Goal: Information Seeking & Learning: Compare options

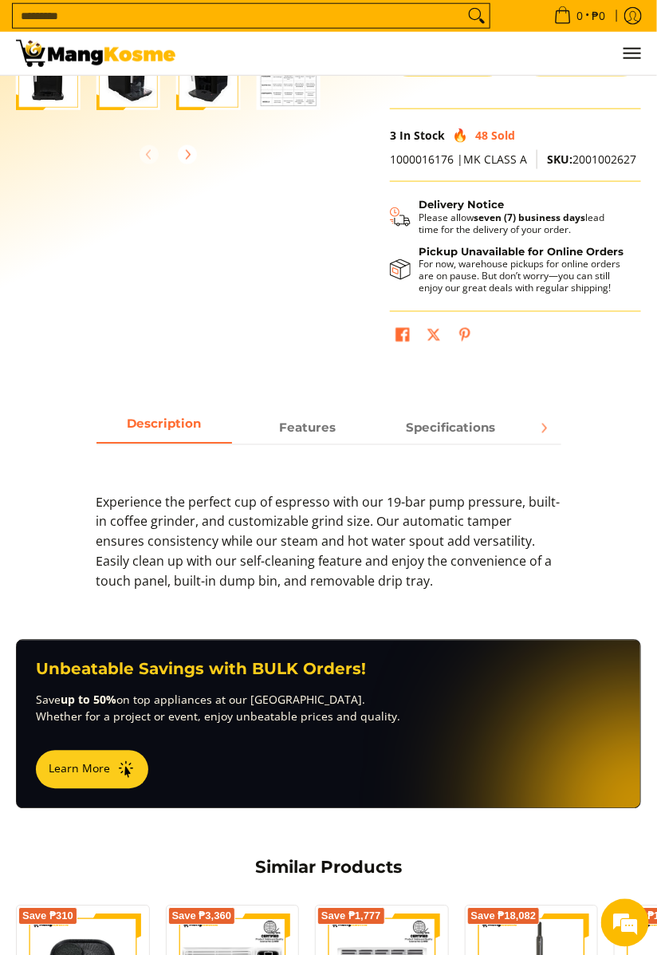
scroll to position [398, 0]
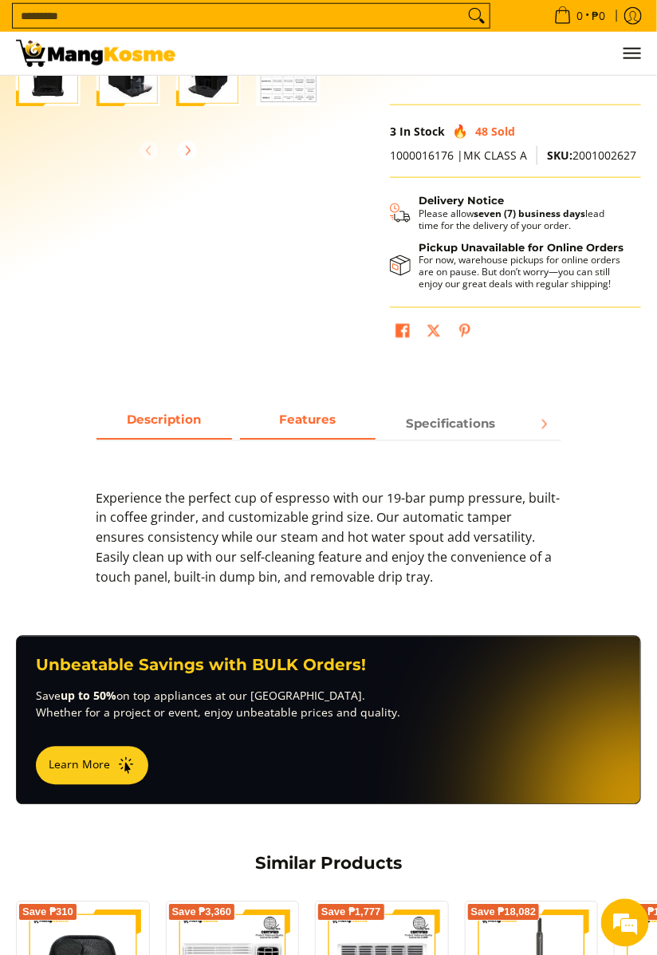
click at [328, 430] on span "Features" at bounding box center [308, 424] width 136 height 28
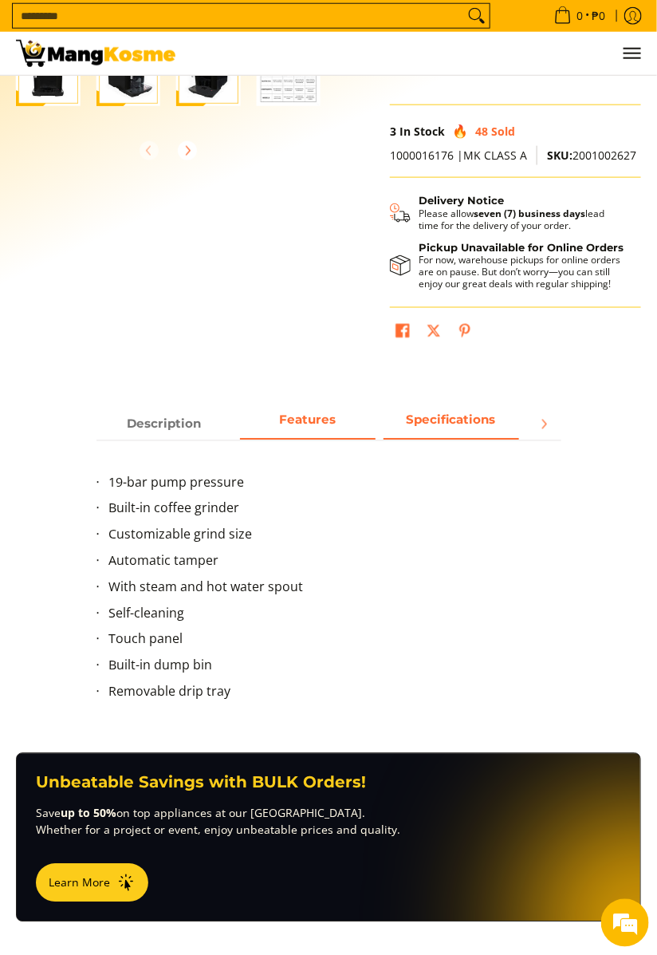
click at [447, 431] on span "Specifications" at bounding box center [452, 424] width 136 height 28
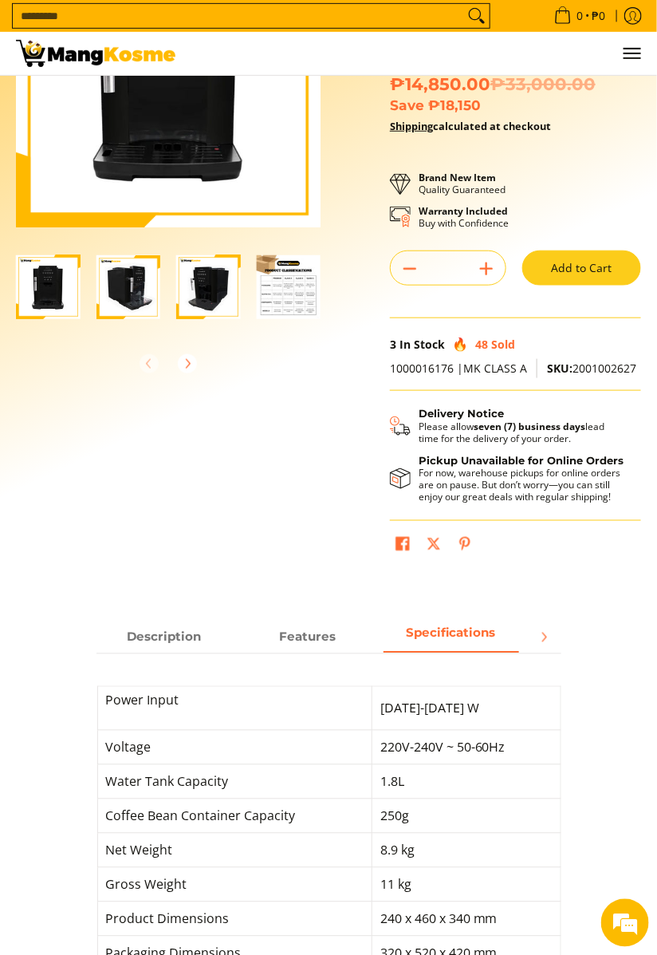
scroll to position [0, 0]
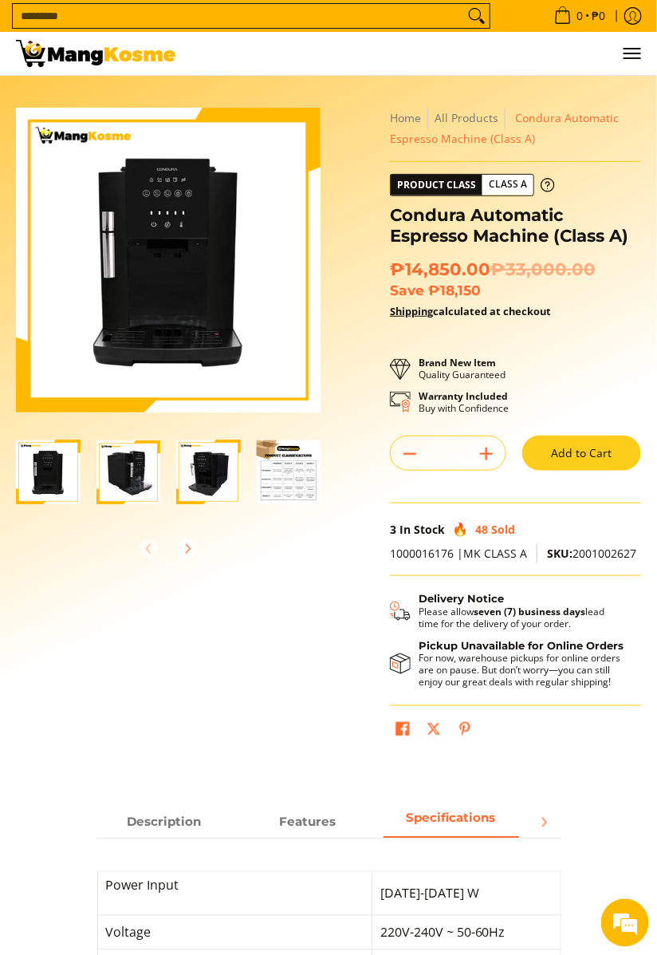
click at [119, 58] on img at bounding box center [95, 53] width 159 height 27
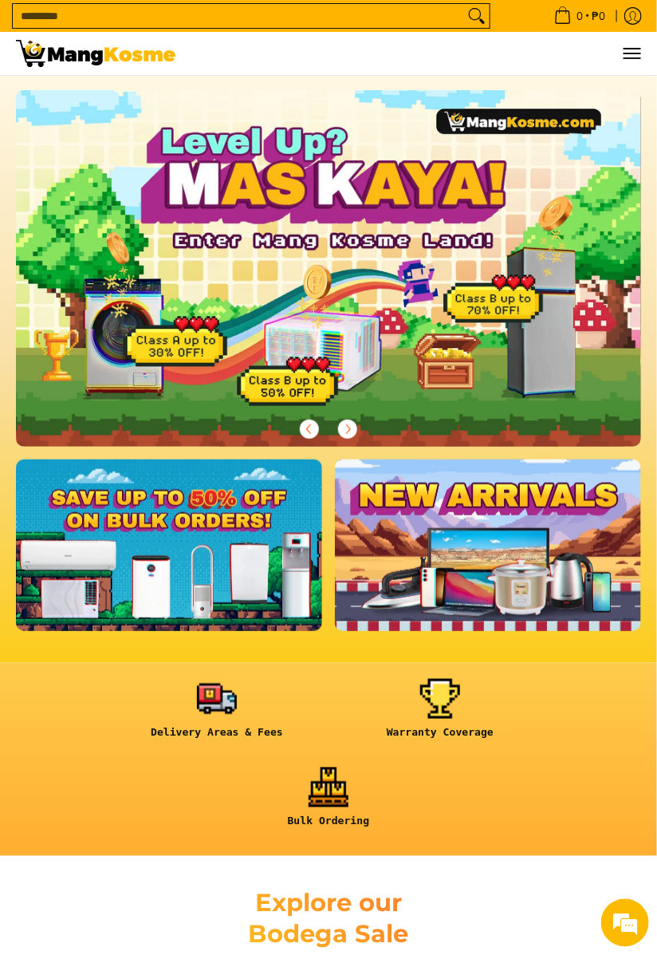
scroll to position [19, 0]
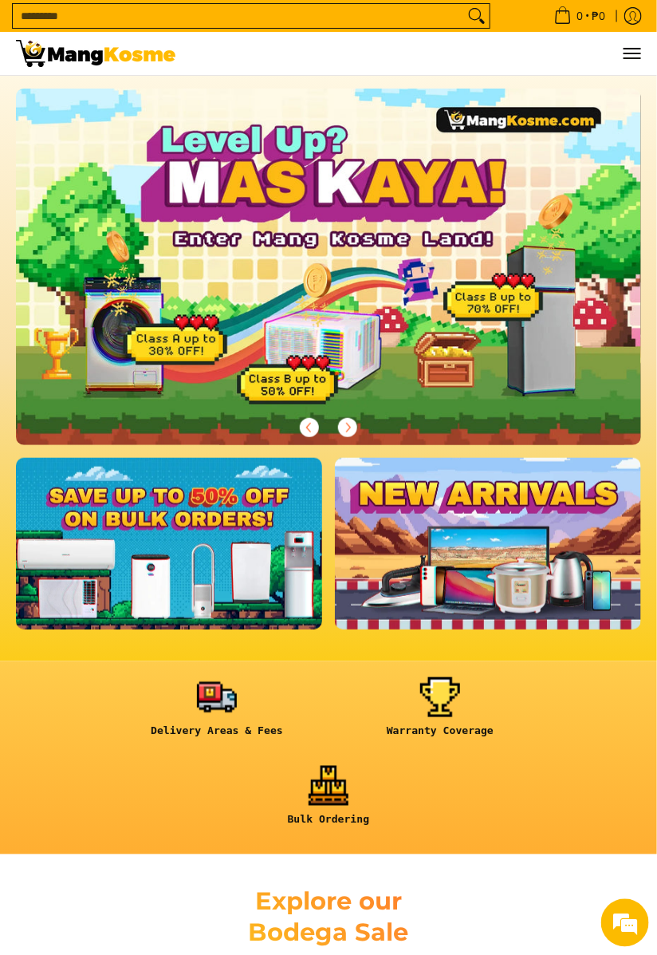
click at [257, 557] on link at bounding box center [169, 543] width 306 height 171
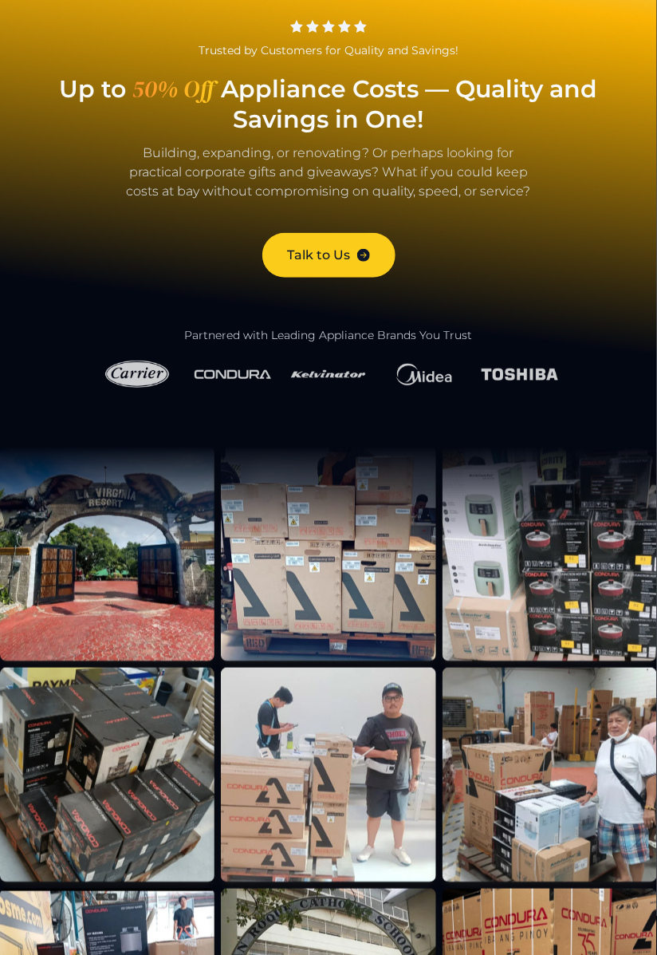
scroll to position [104, 0]
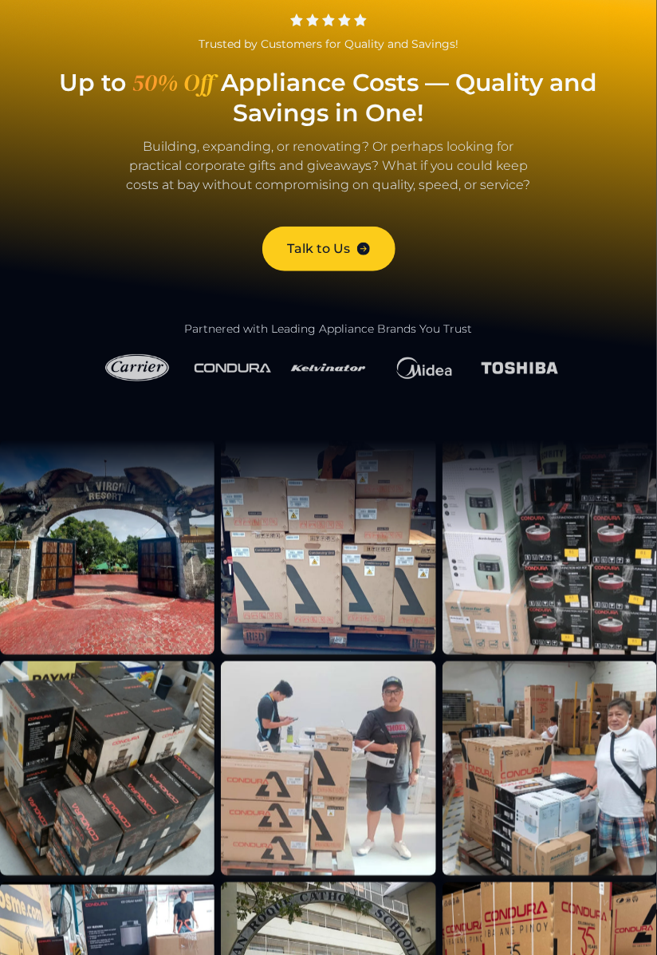
click at [130, 357] on img at bounding box center [137, 367] width 77 height 37
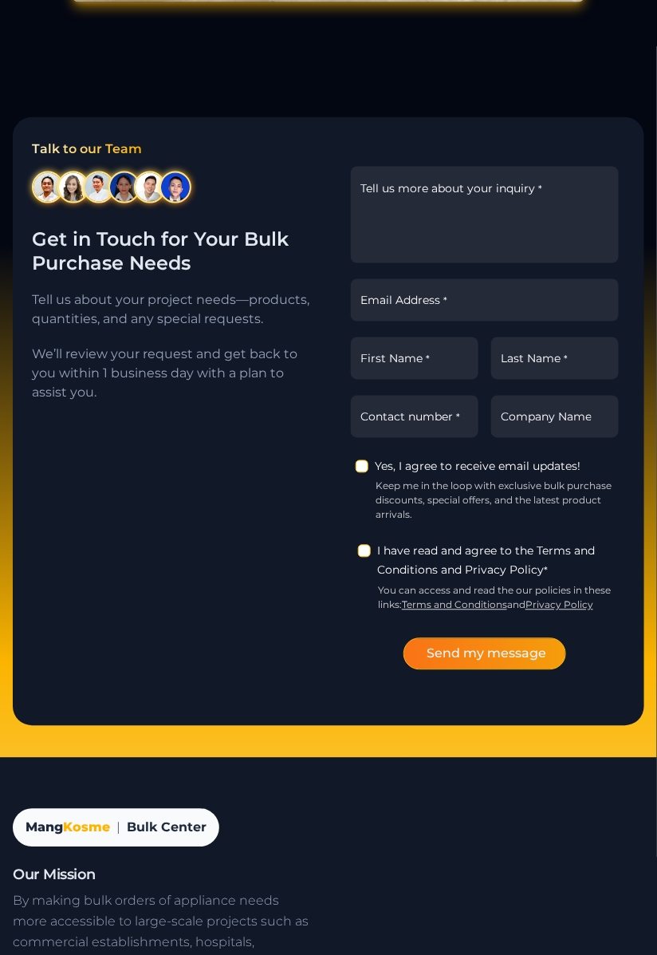
scroll to position [3451, 0]
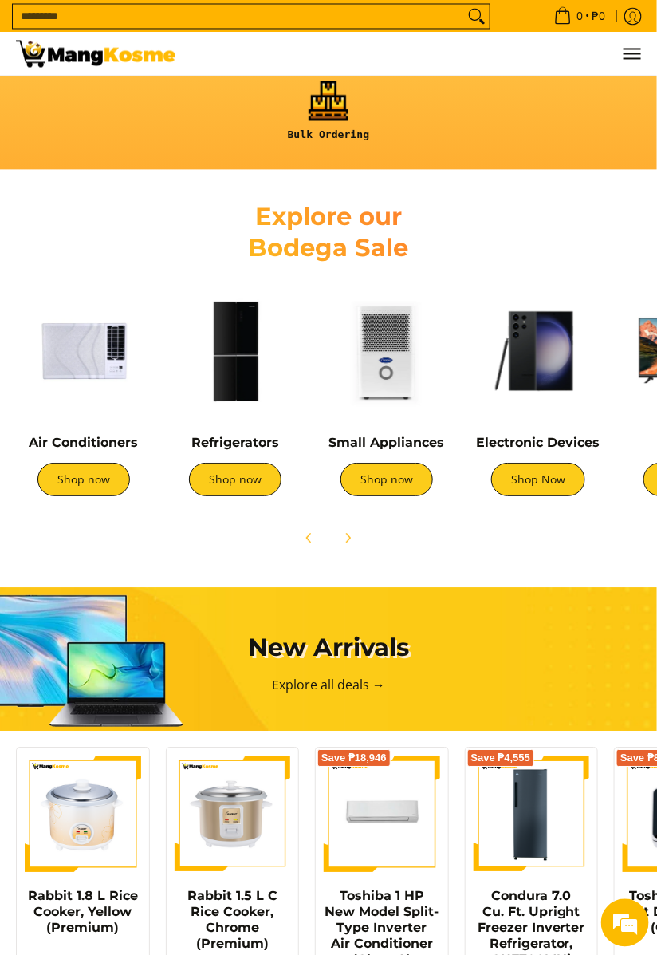
scroll to position [707, 0]
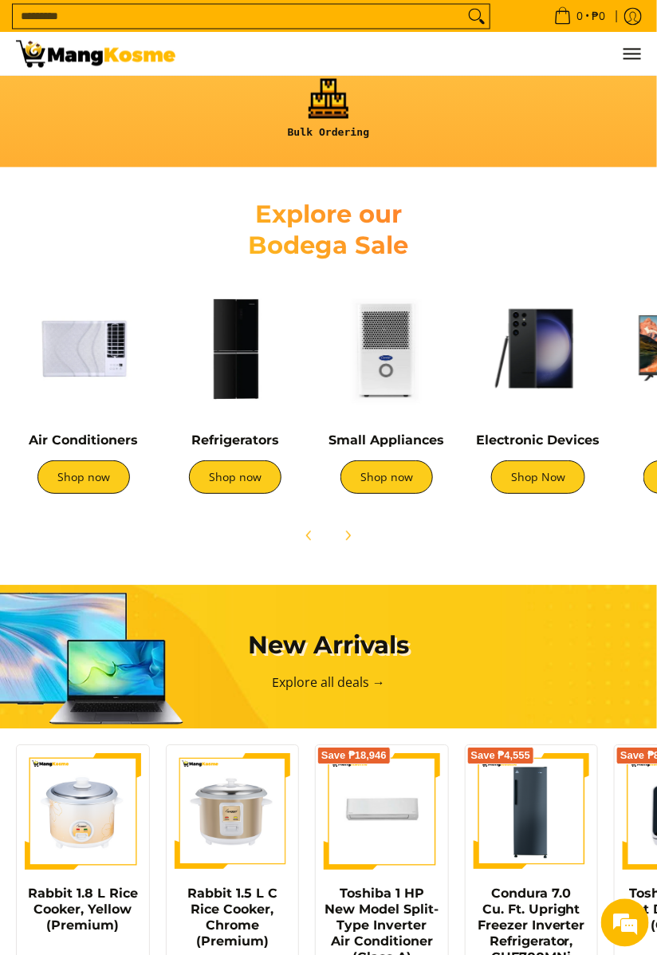
click at [238, 323] on img at bounding box center [235, 349] width 136 height 136
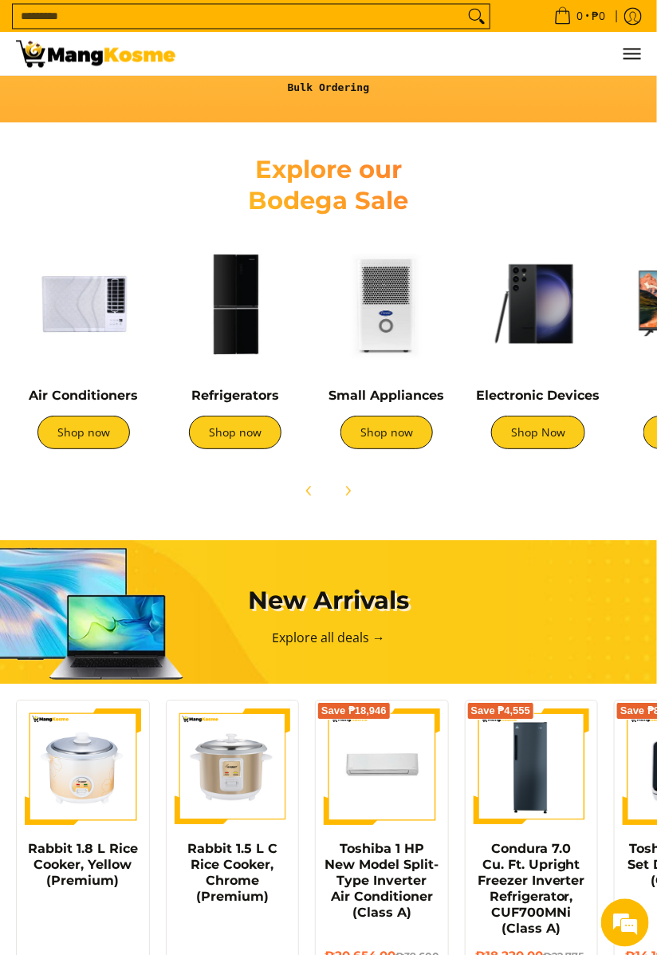
scroll to position [783, 0]
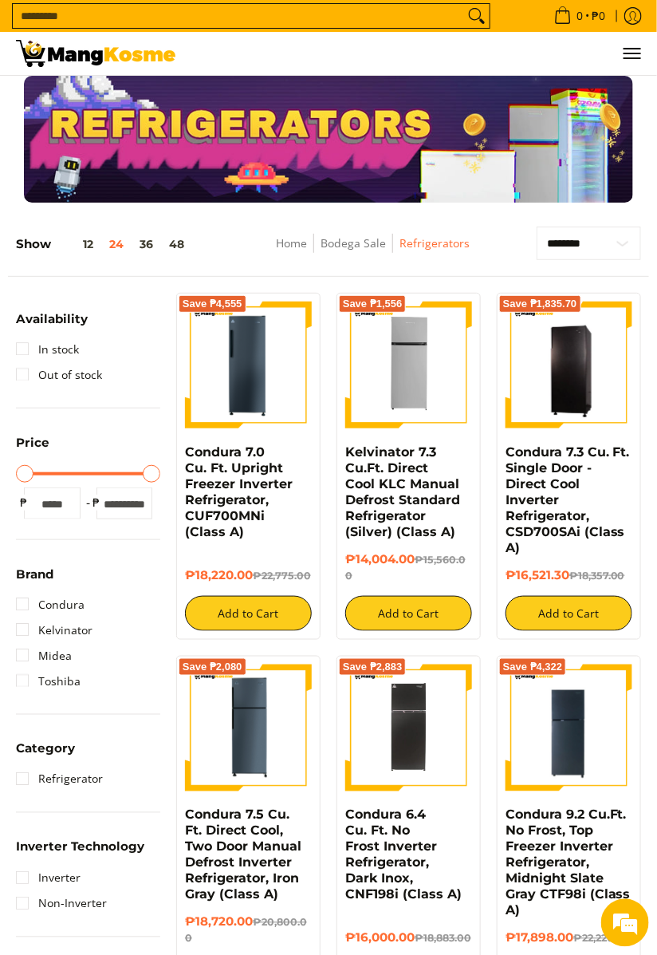
scroll to position [9, 0]
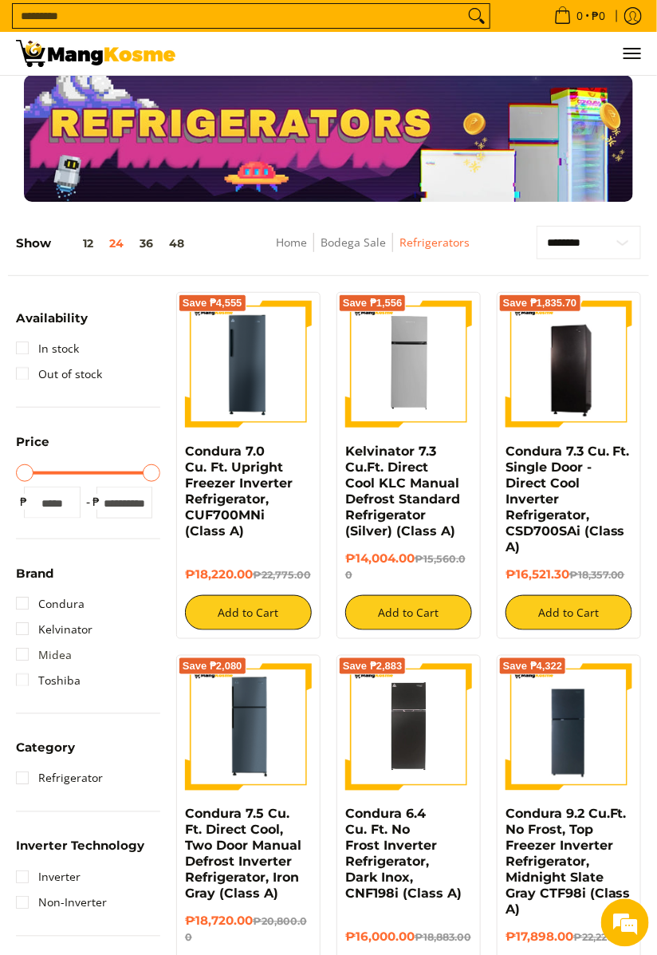
click at [65, 653] on link "Midea" at bounding box center [44, 655] width 56 height 26
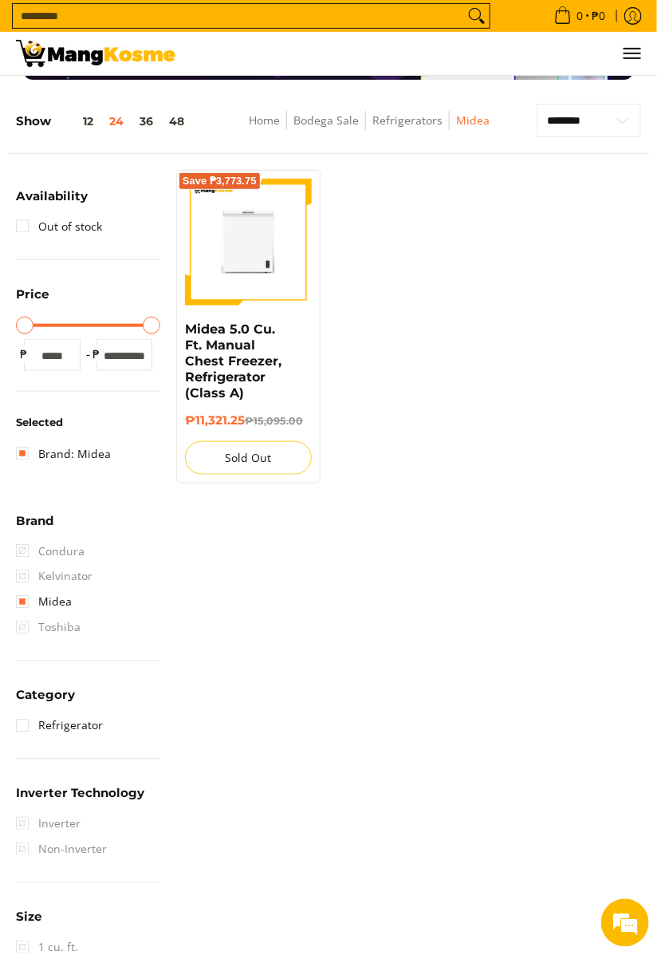
scroll to position [159, 0]
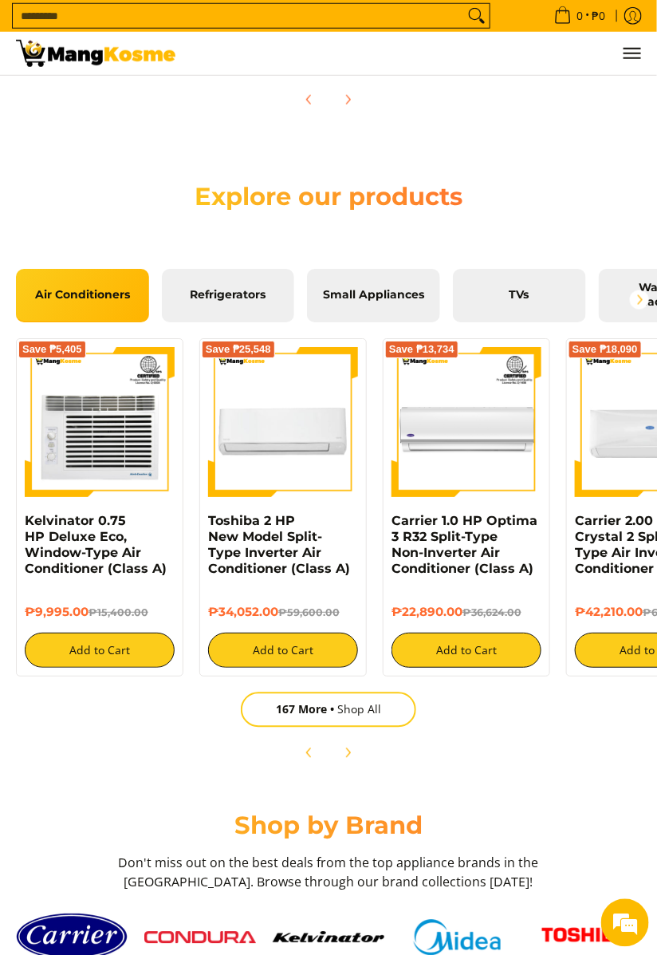
scroll to position [1765, 0]
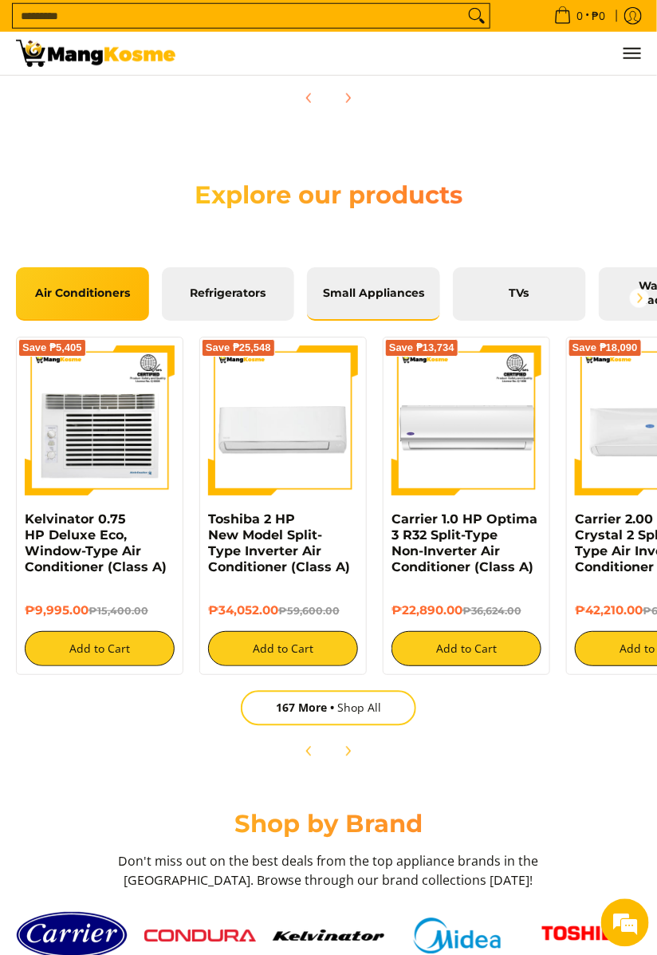
click at [399, 301] on span "Small Appliances" at bounding box center [373, 293] width 109 height 14
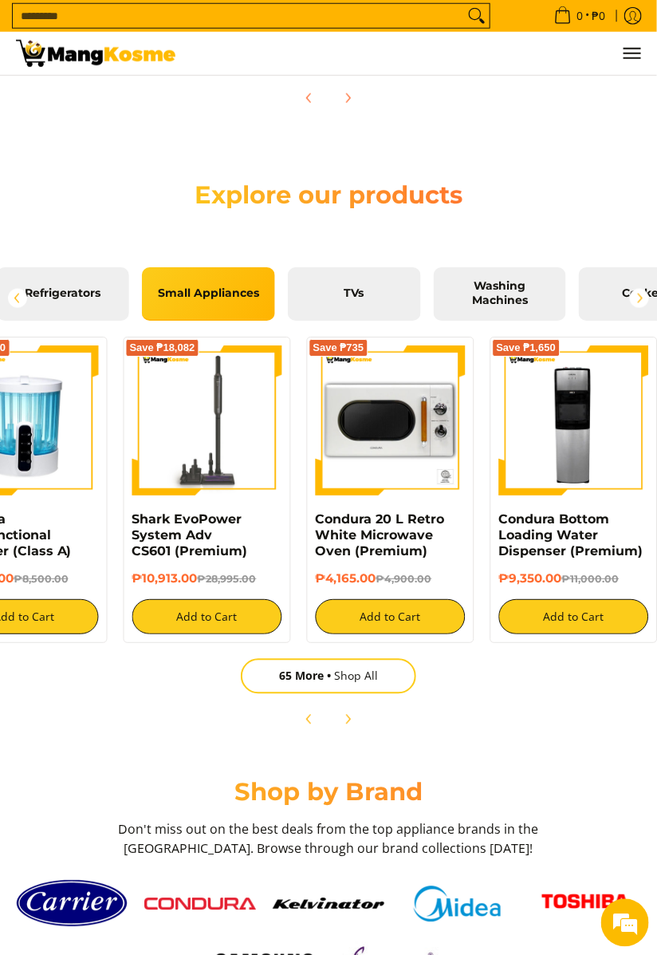
scroll to position [0, 166]
click at [353, 321] on link "TVs" at bounding box center [353, 293] width 133 height 53
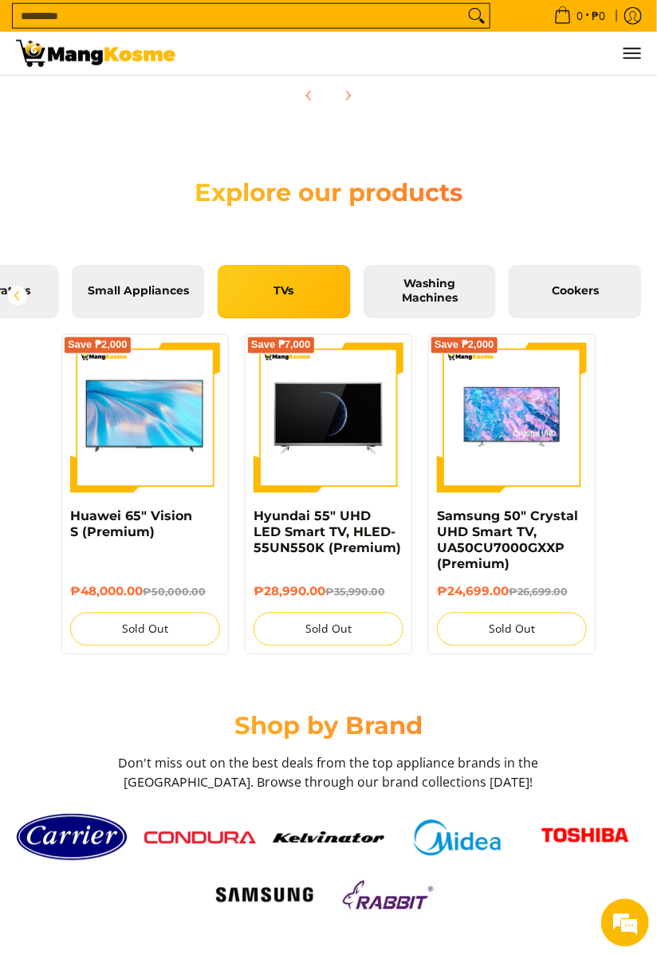
scroll to position [0, 0]
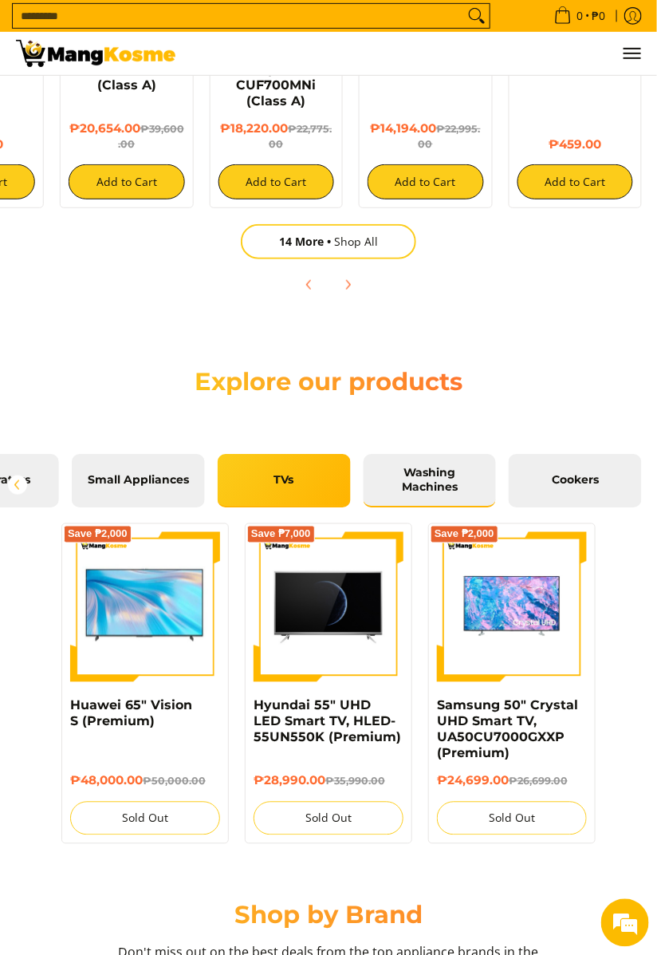
click at [459, 507] on link "Washing Machines" at bounding box center [430, 480] width 133 height 53
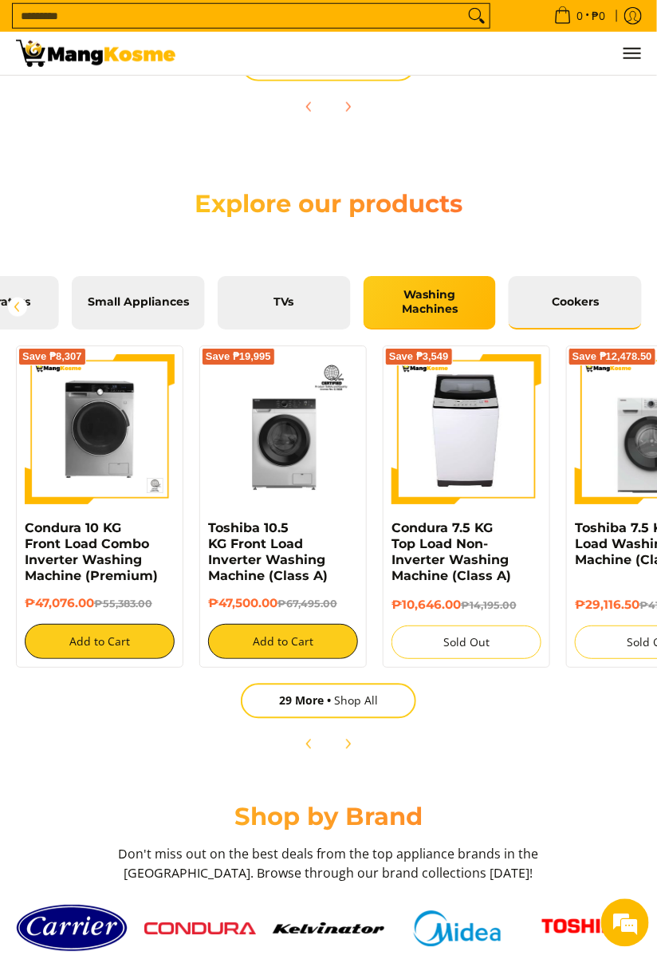
click at [586, 309] on span "Cookers" at bounding box center [575, 302] width 109 height 14
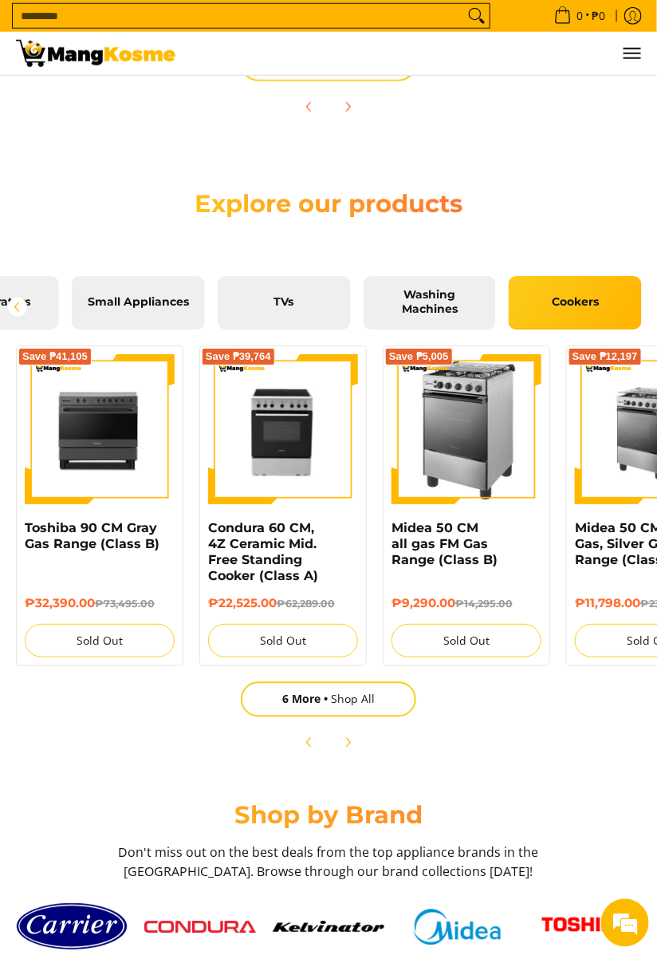
click at [145, 500] on img at bounding box center [100, 429] width 150 height 149
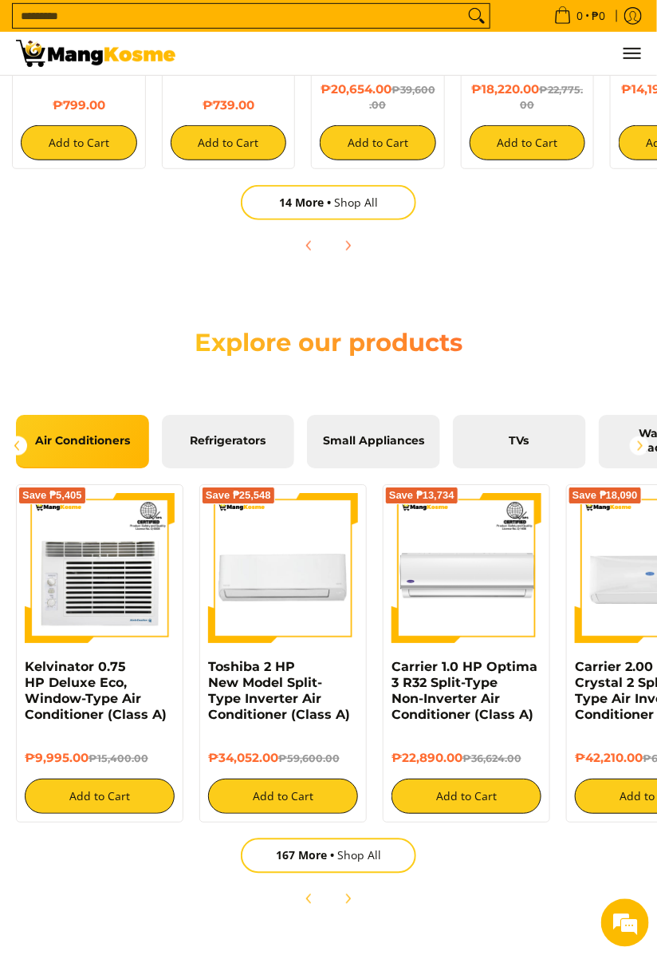
scroll to position [0, 235]
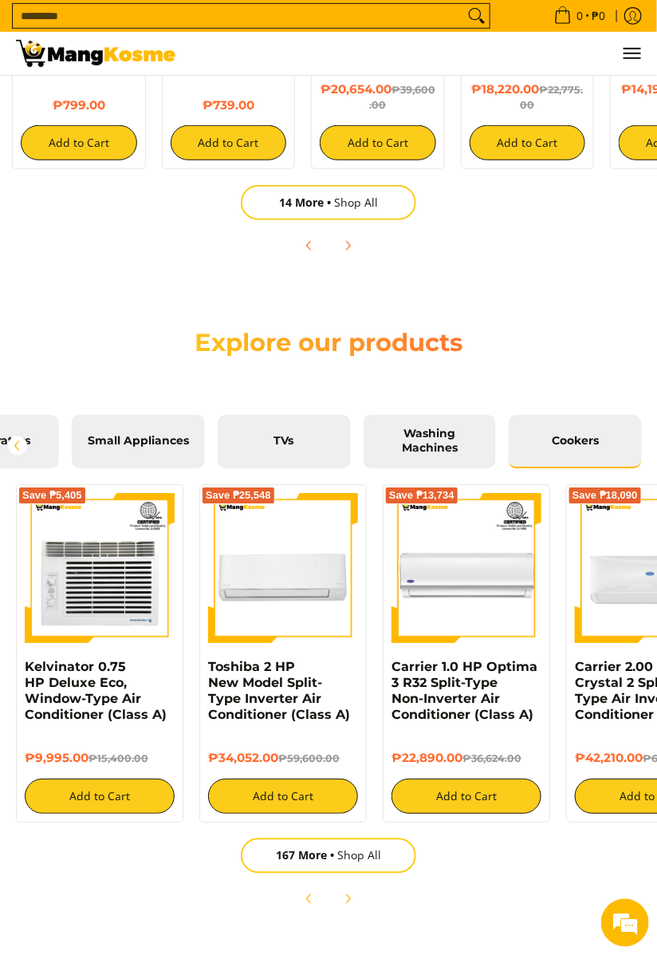
click at [577, 448] on span "Cookers" at bounding box center [575, 441] width 109 height 14
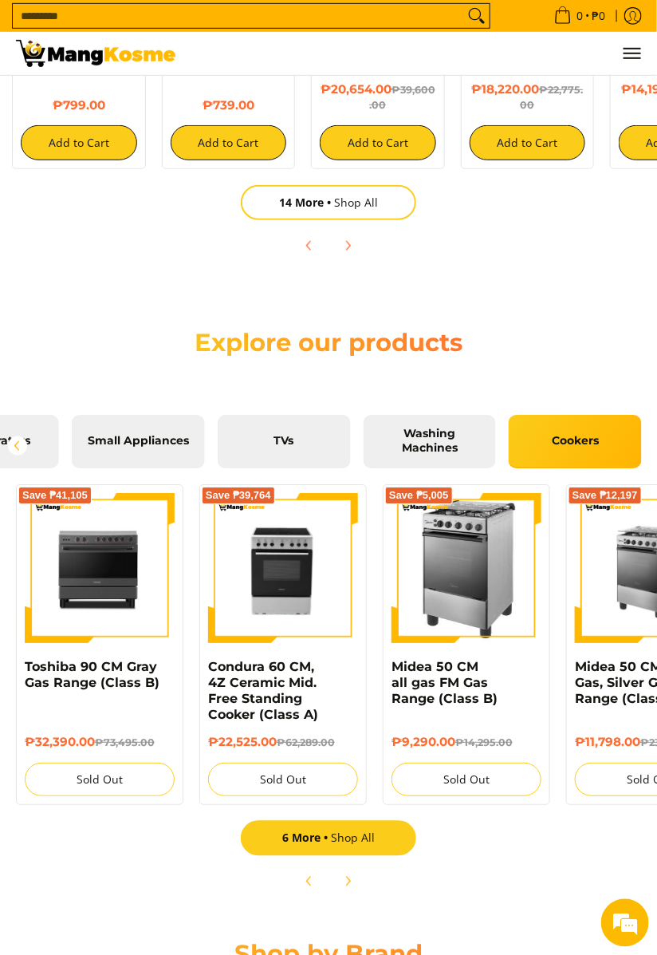
click at [370, 856] on link "6 More Shop All" at bounding box center [328, 838] width 175 height 35
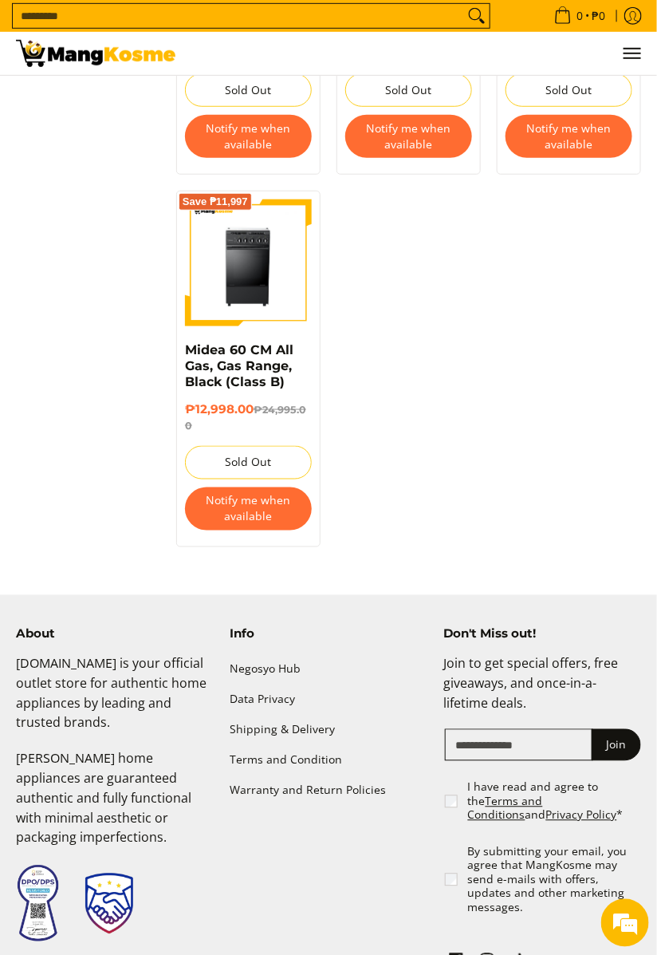
scroll to position [1756, 0]
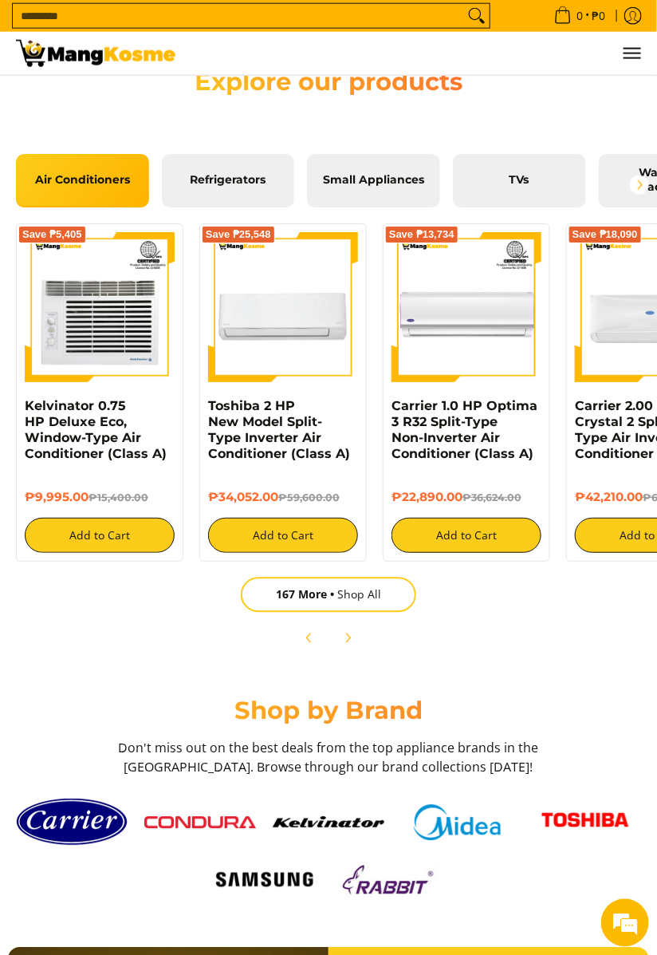
scroll to position [1876, 0]
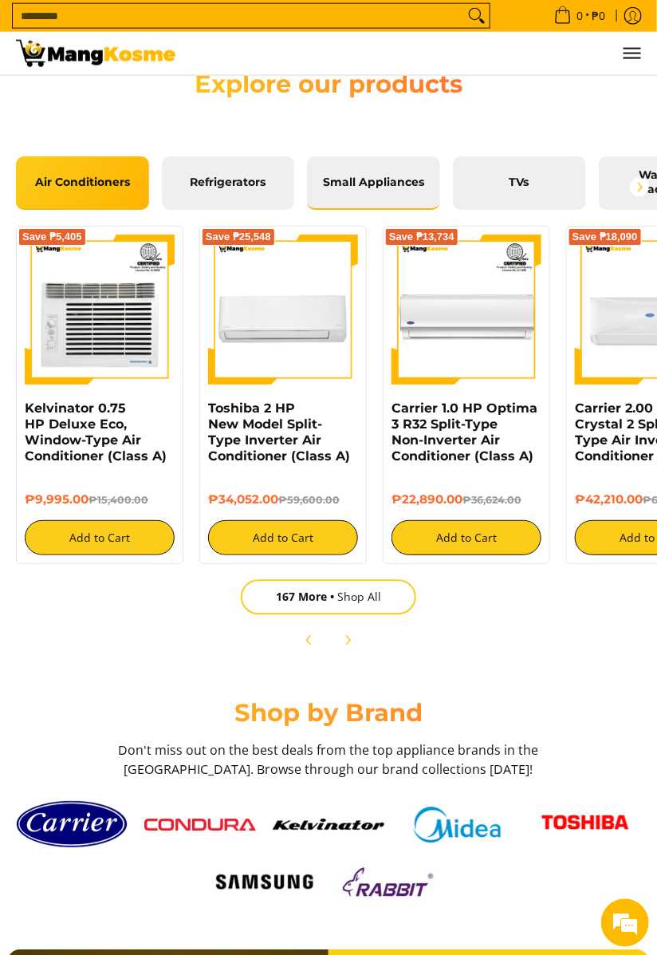
click at [394, 190] on span "Small Appliances" at bounding box center [373, 182] width 109 height 14
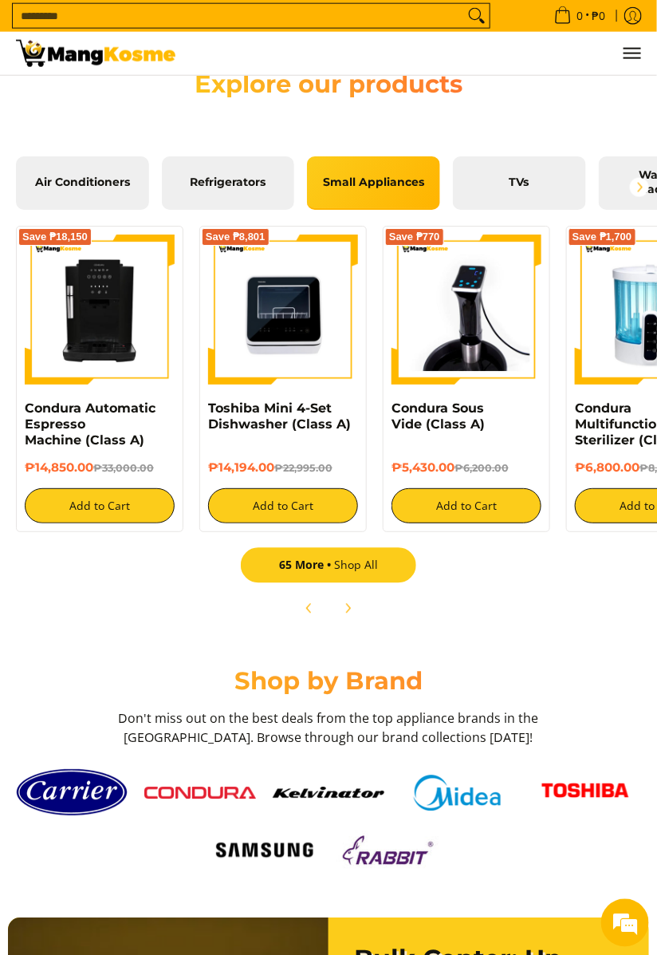
click at [333, 583] on link "65 More Shop All" at bounding box center [328, 565] width 175 height 35
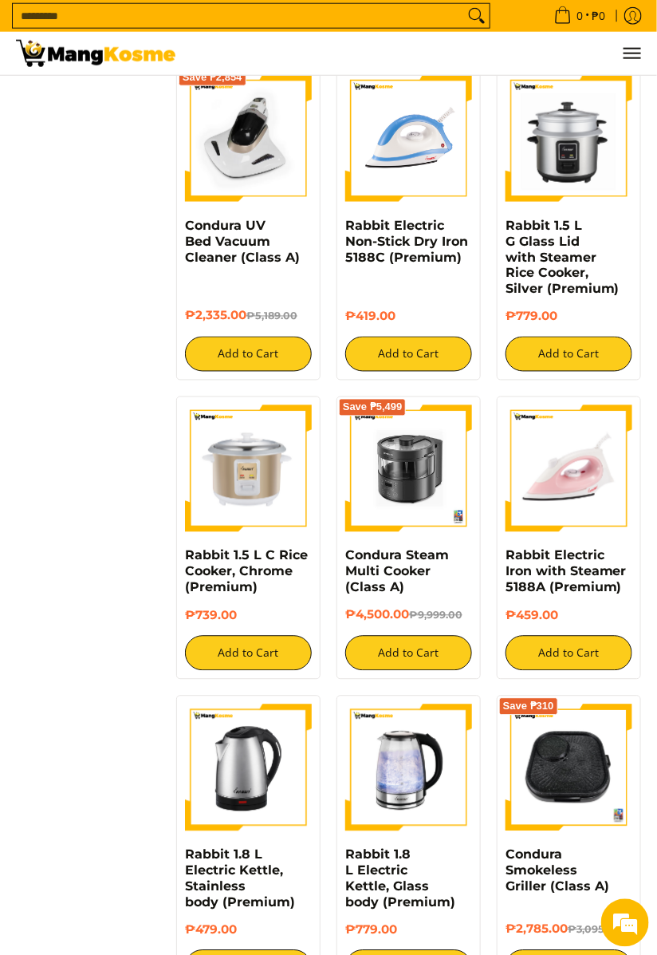
scroll to position [1829, 0]
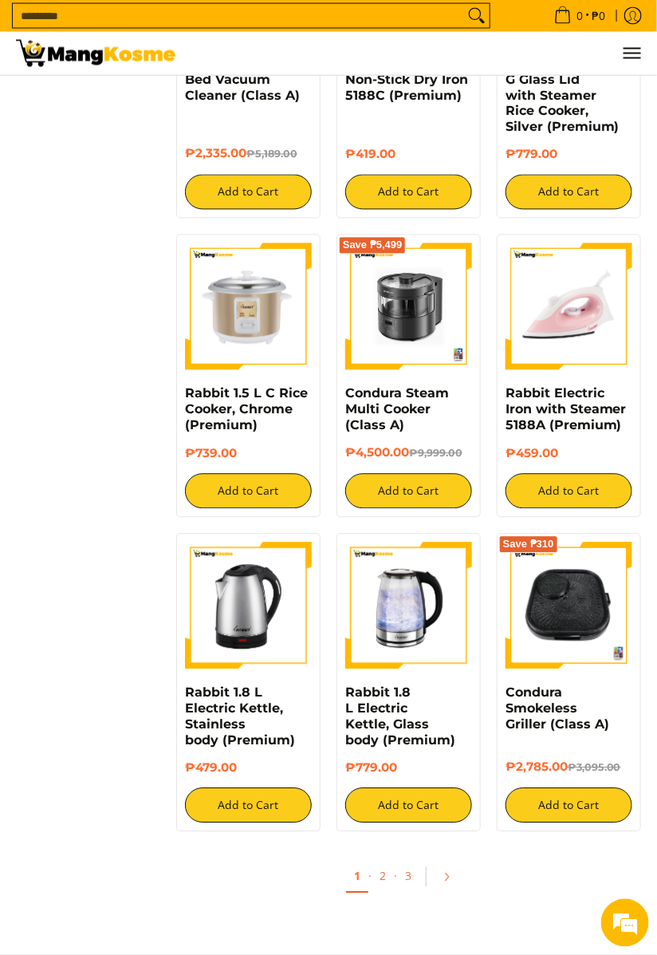
click at [419, 370] on img at bounding box center [408, 306] width 127 height 127
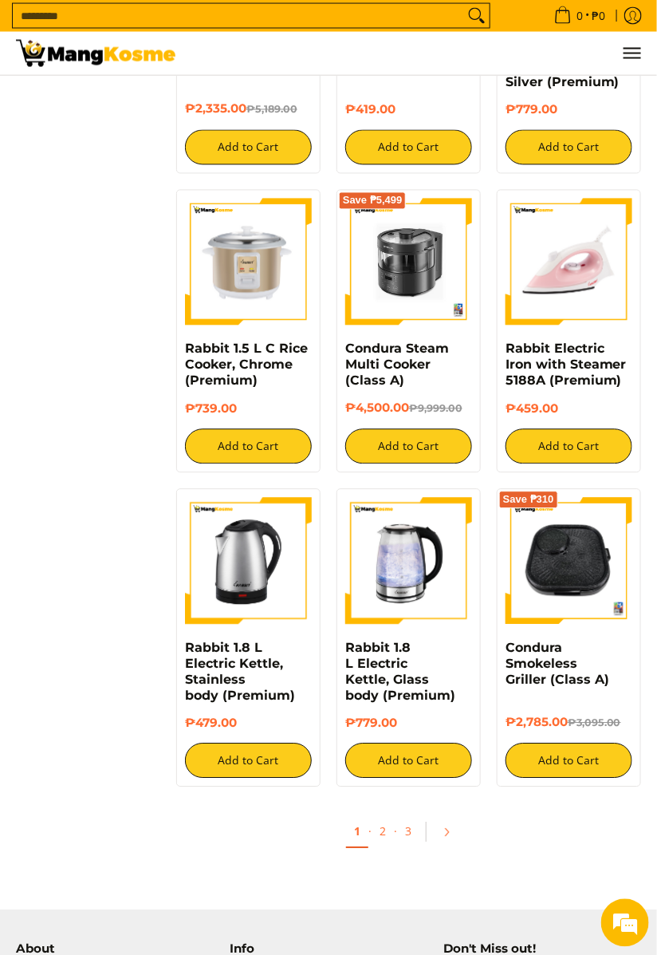
scroll to position [2062, 0]
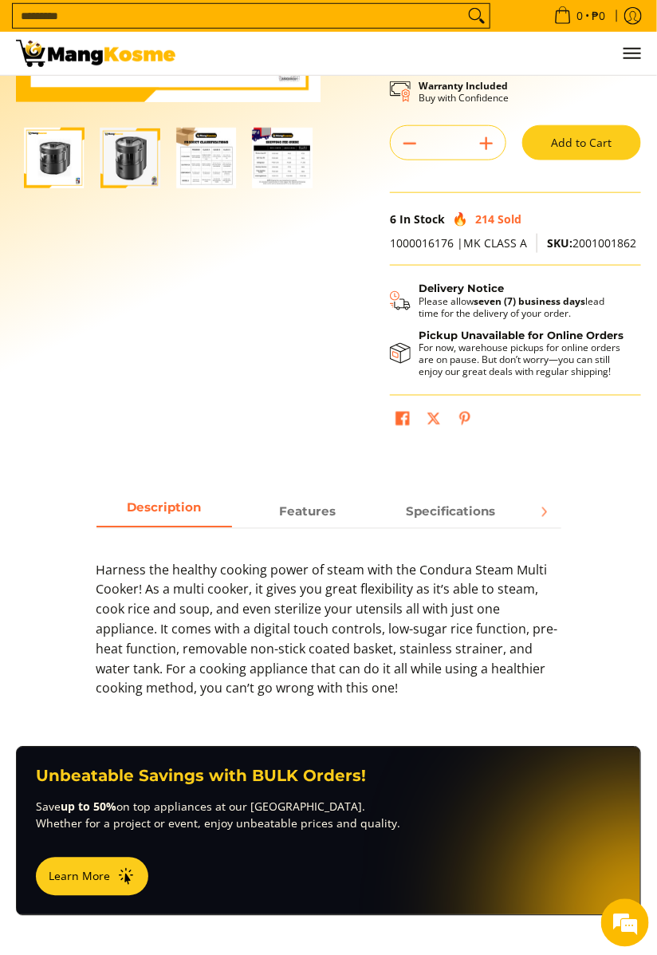
scroll to position [313, 0]
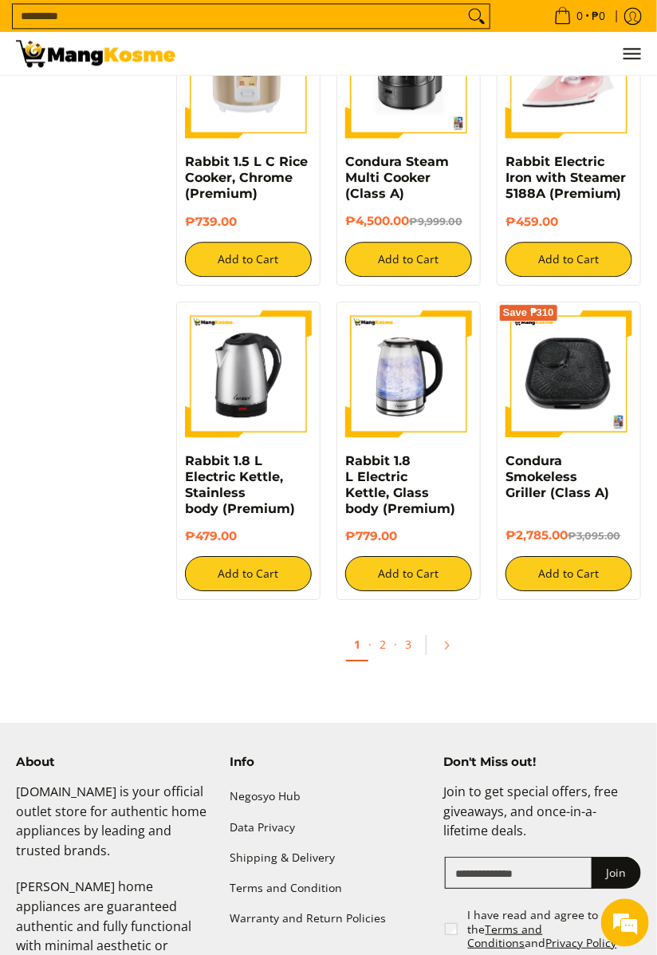
scroll to position [2220, 0]
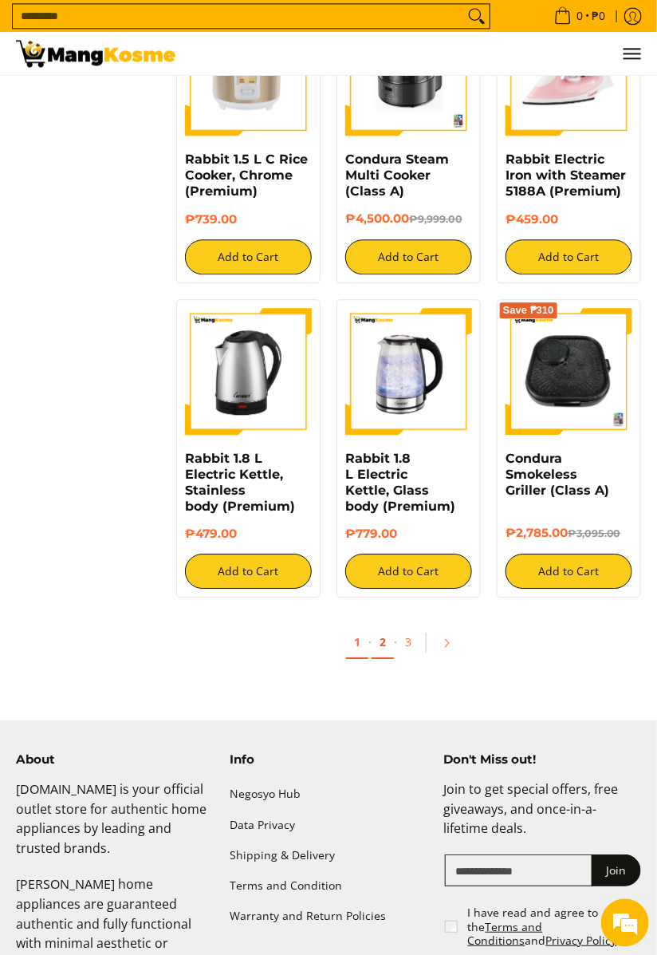
click at [390, 659] on link "2" at bounding box center [383, 642] width 22 height 33
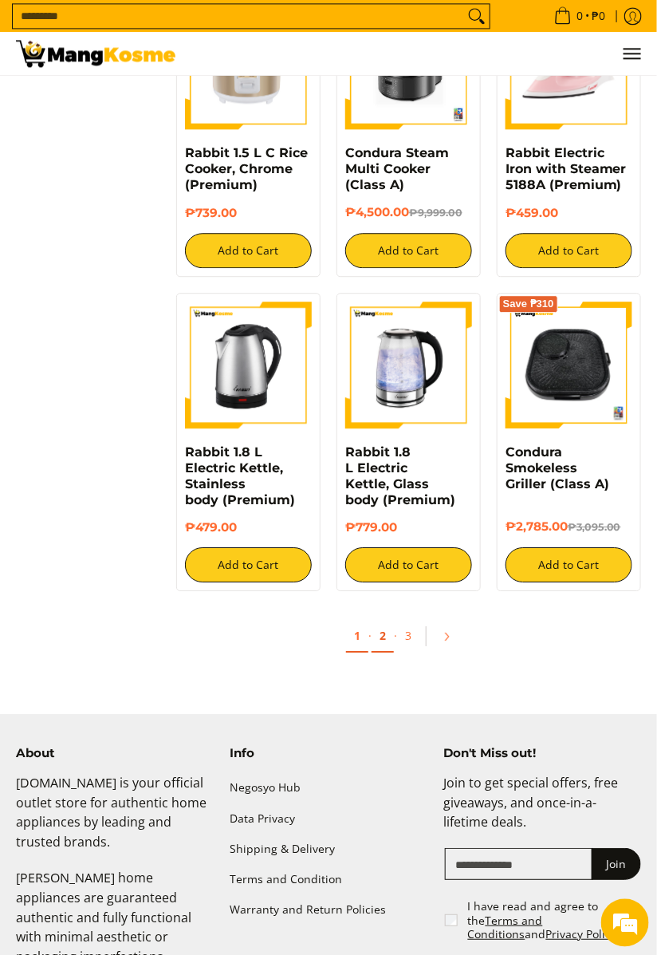
scroll to position [2258, 0]
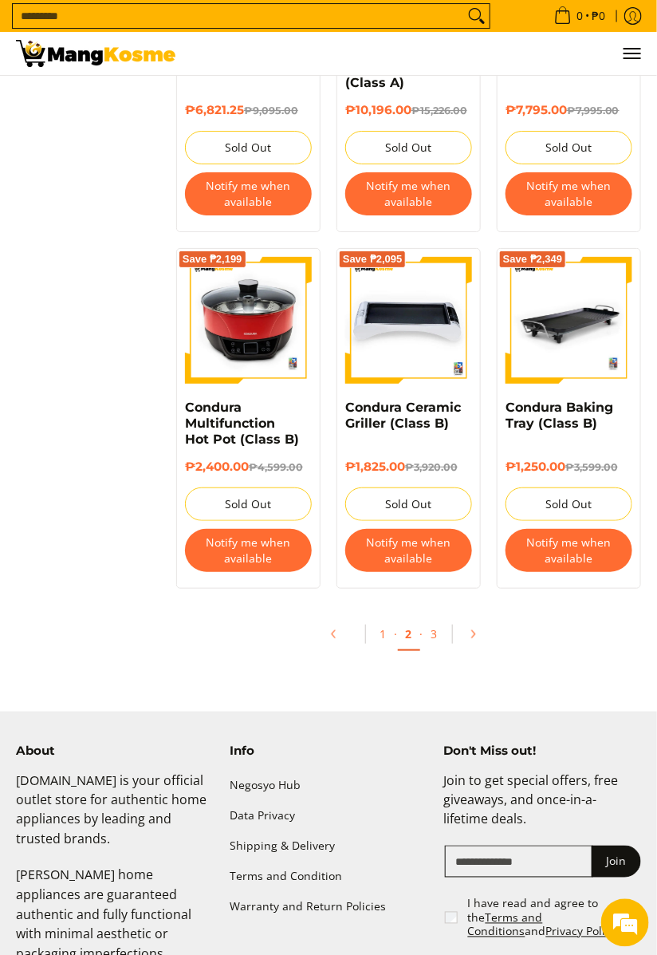
scroll to position [2742, 0]
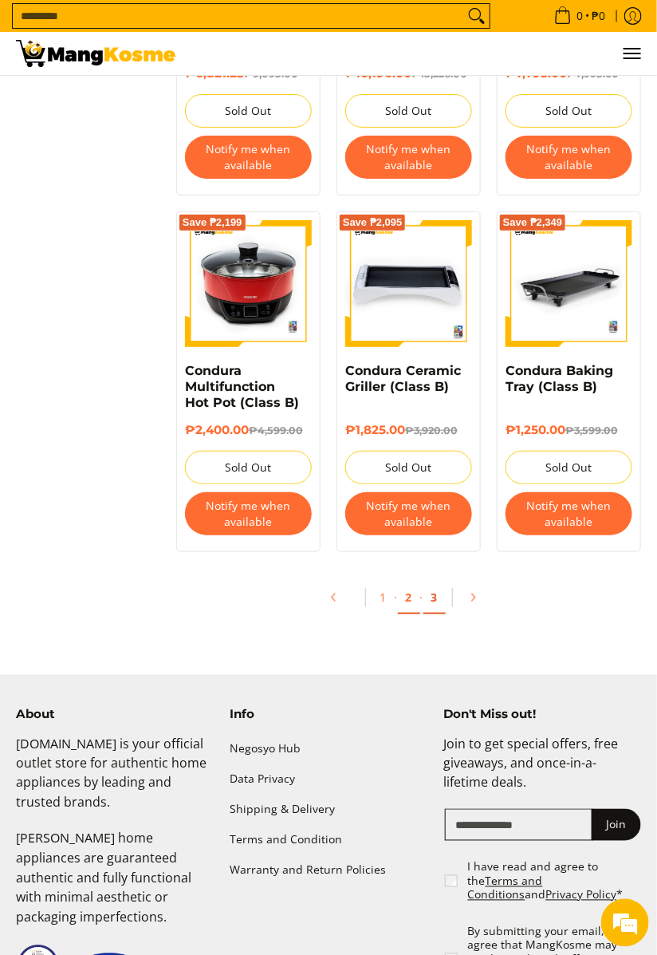
click at [439, 612] on link "3" at bounding box center [434, 597] width 22 height 33
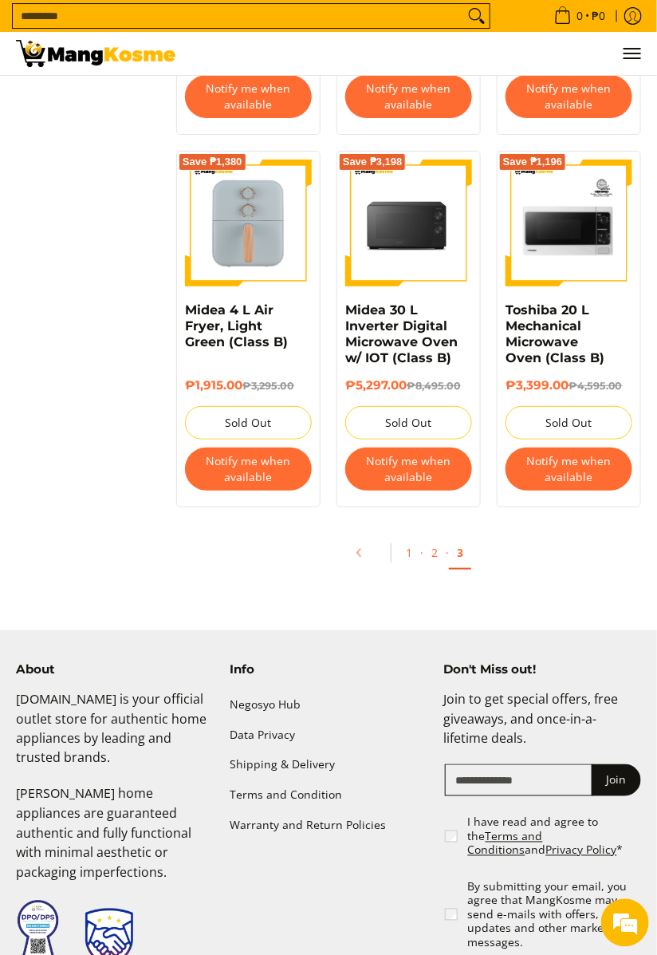
scroll to position [2762, 0]
